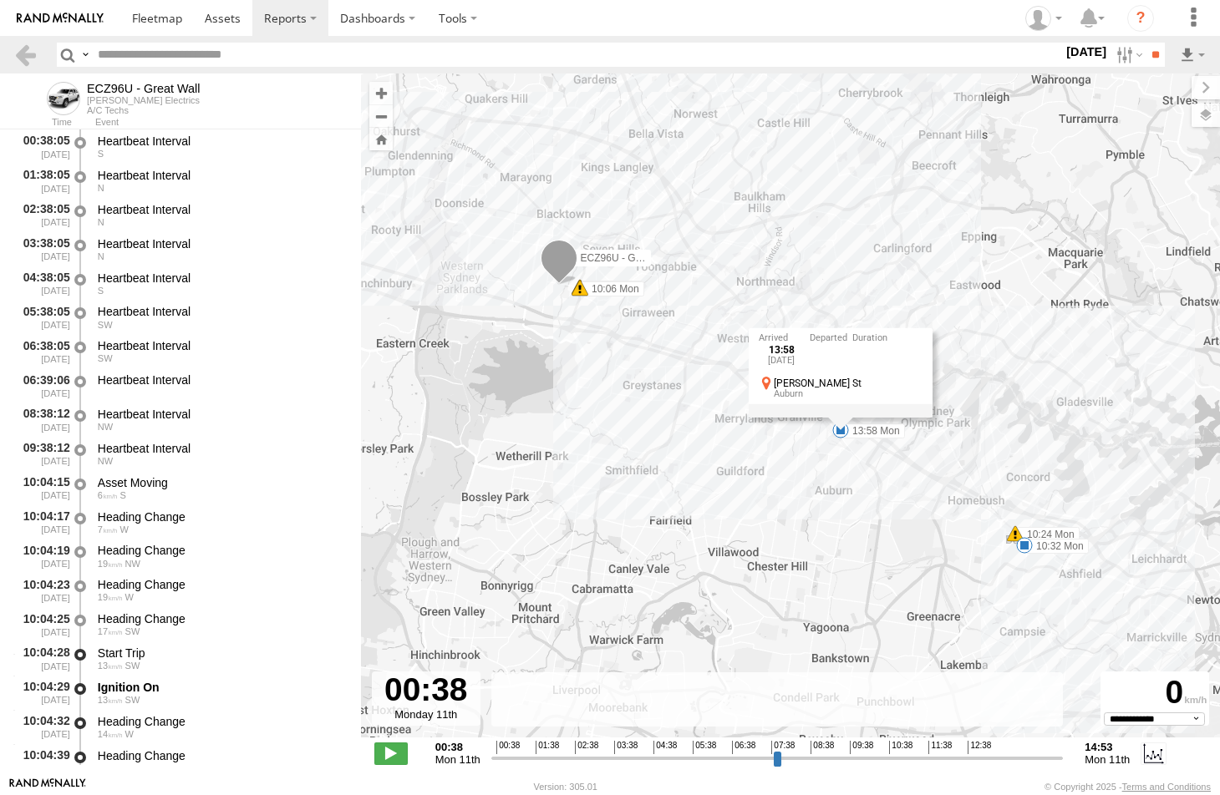
select select "**********"
click at [145, 13] on span at bounding box center [157, 18] width 50 height 16
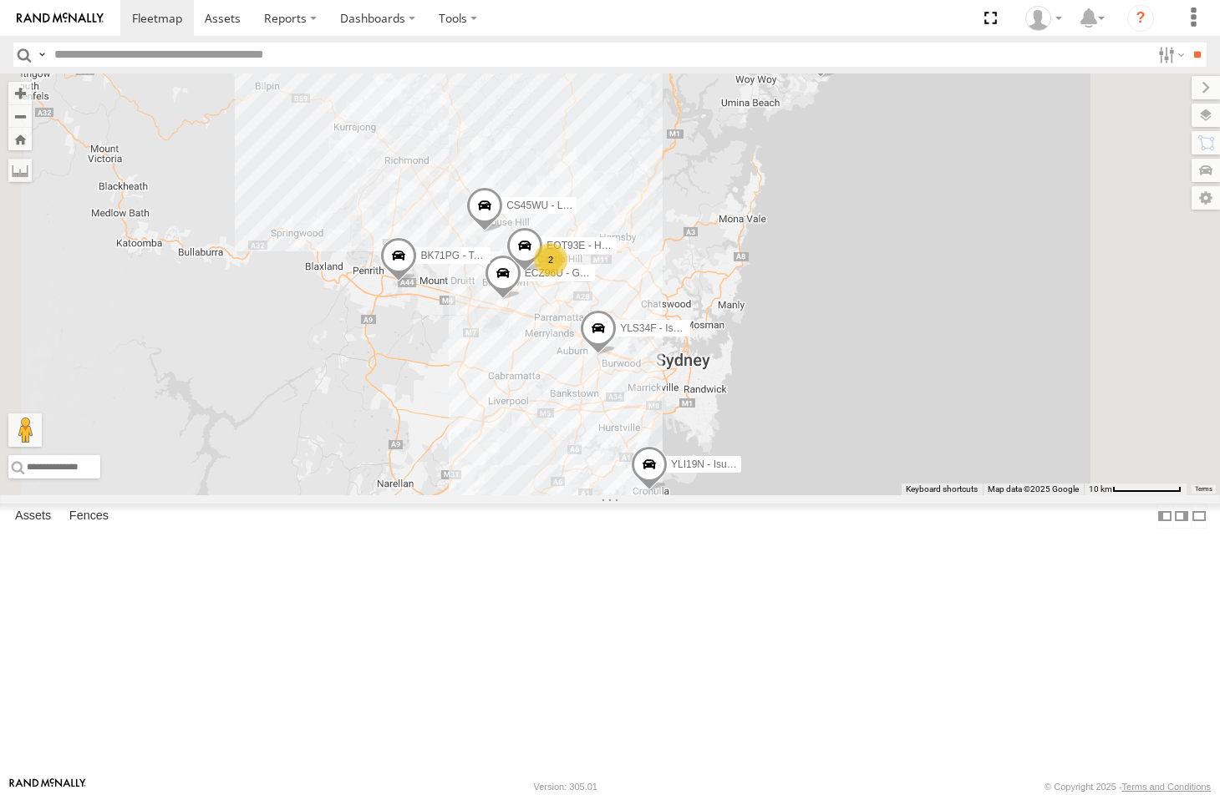
click at [0, 0] on div "ECZ96U - Great Wall" at bounding box center [0, 0] width 0 height 0
click at [0, 0] on div "A/C Techs" at bounding box center [0, 0] width 0 height 0
